Goal: Task Accomplishment & Management: Manage account settings

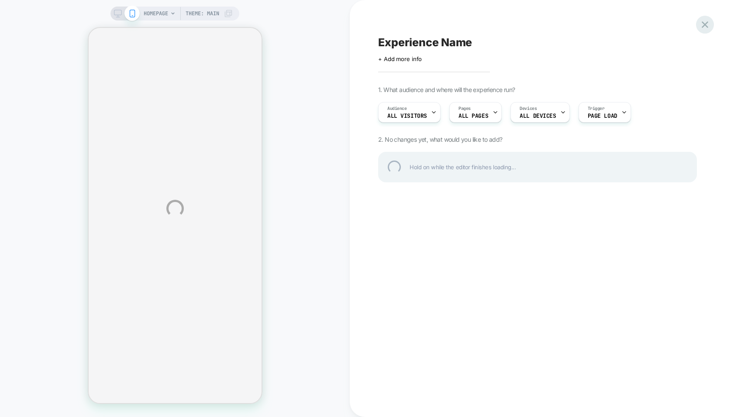
click at [705, 22] on div at bounding box center [705, 25] width 18 height 18
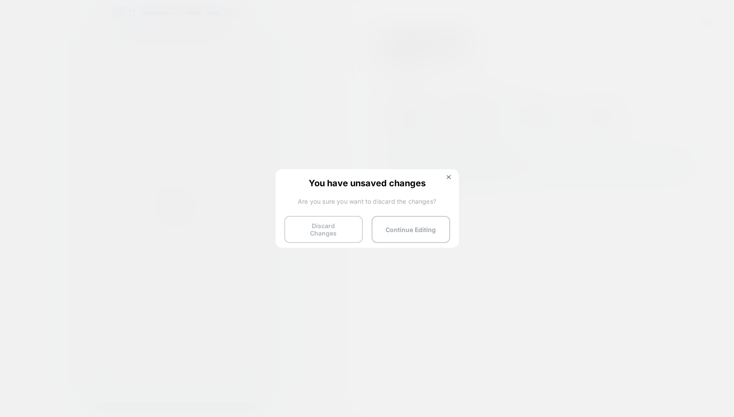
click at [313, 224] on button "Discard Changes" at bounding box center [323, 229] width 79 height 27
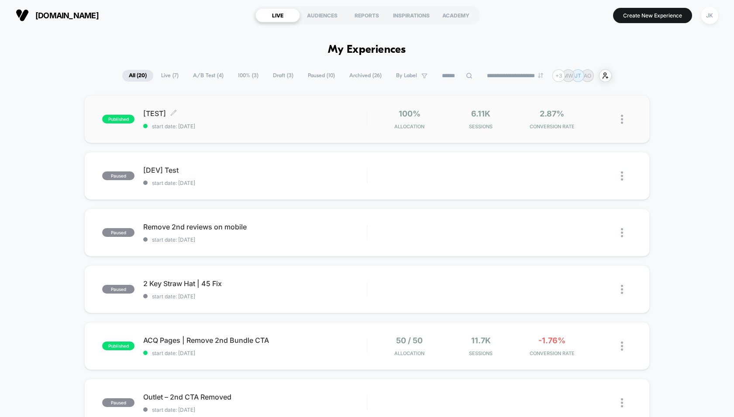
click at [243, 127] on span "start date: [DATE]" at bounding box center [254, 126] width 223 height 7
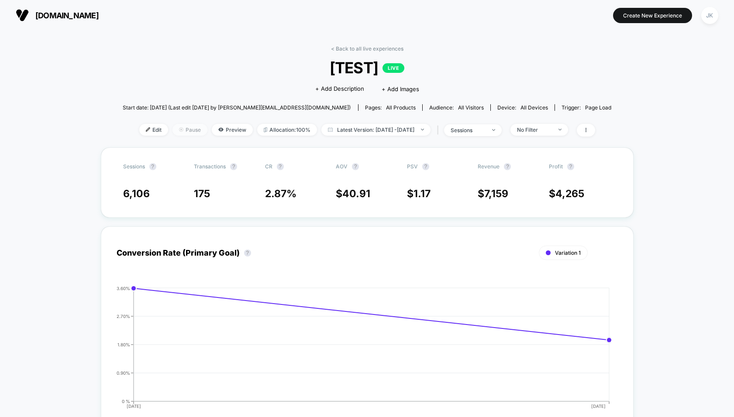
click at [175, 127] on span "Pause" at bounding box center [189, 130] width 35 height 12
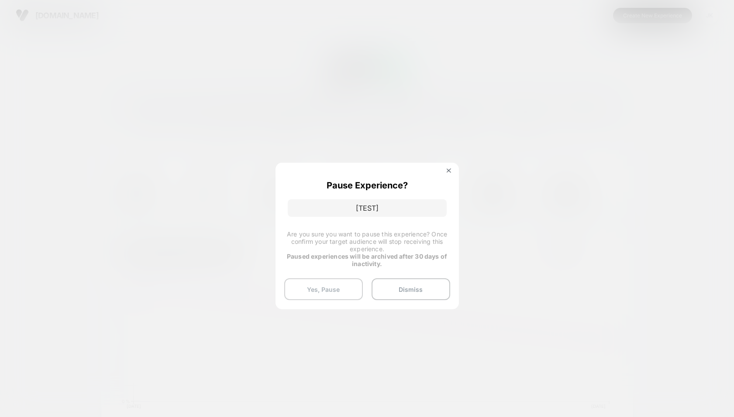
click at [343, 289] on button "Yes, Pause" at bounding box center [323, 290] width 79 height 22
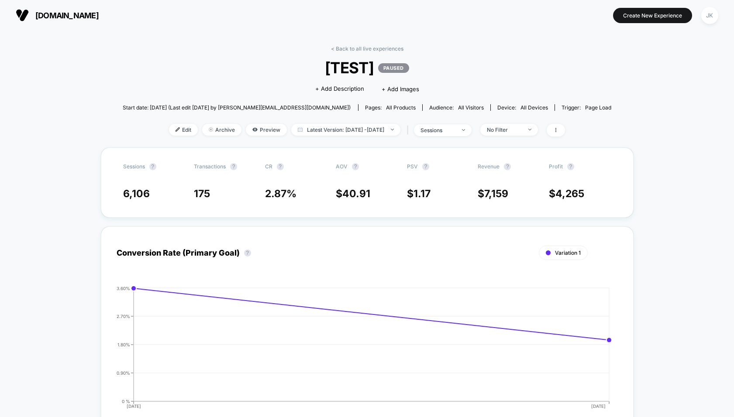
click at [351, 52] on div "< Back to all live experiences [TEST] PAUSED Click to edit experience details +…" at bounding box center [367, 96] width 489 height 102
